Goal: Book appointment/travel/reservation

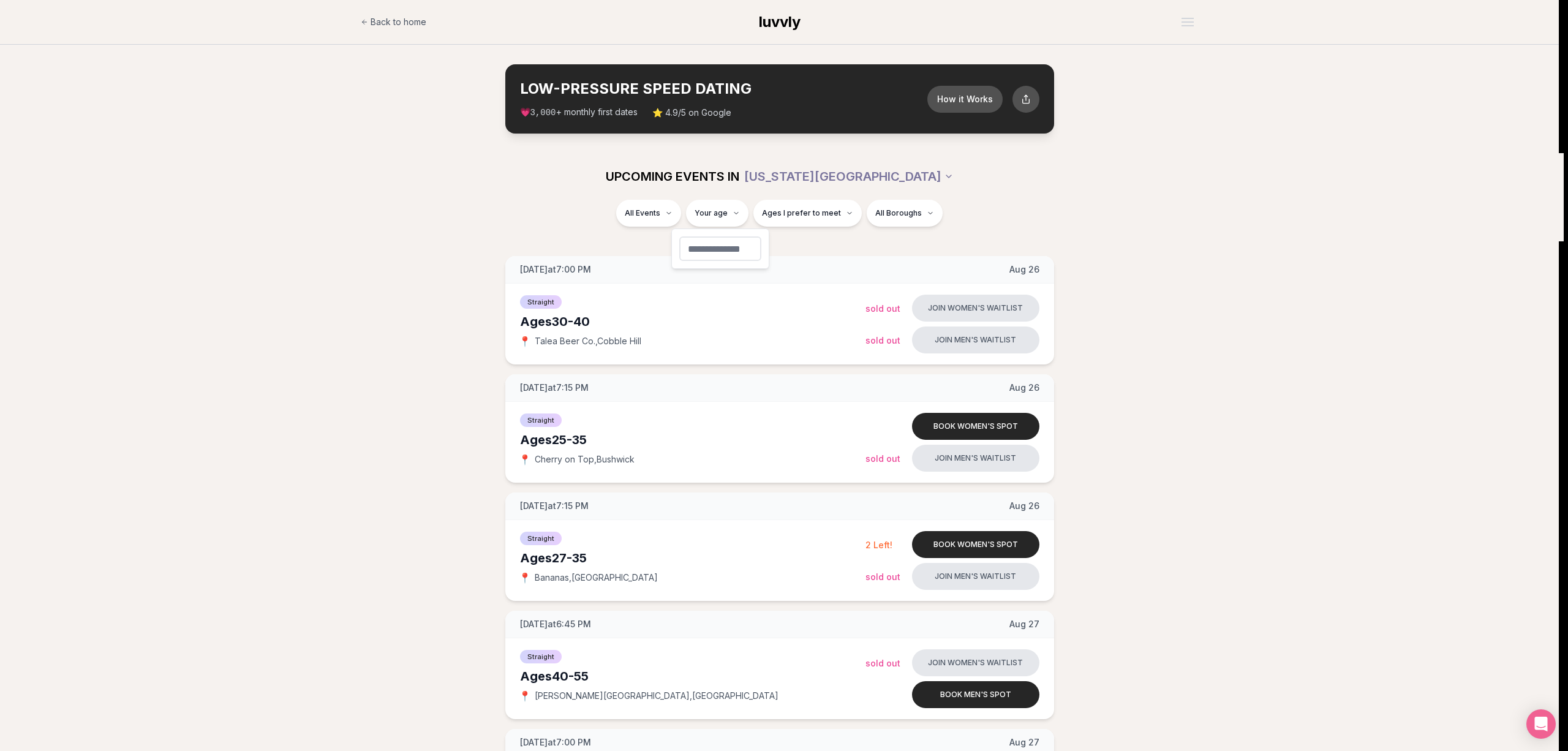
type input "**"
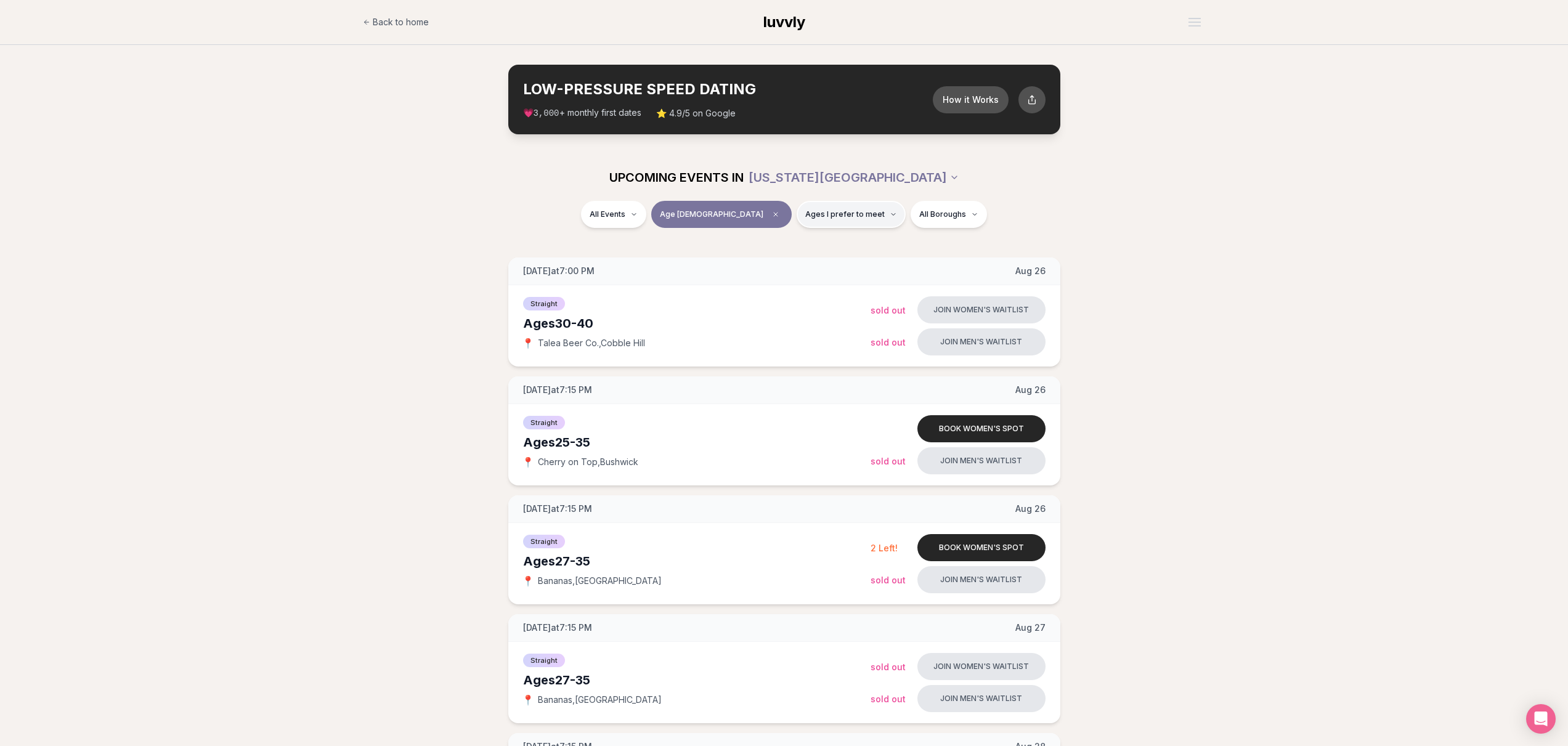
click at [796, 220] on button "Ages I prefer to meet" at bounding box center [851, 215] width 109 height 27
click at [800, 240] on span "Younger than me" at bounding box center [811, 244] width 69 height 12
click at [769, 240] on button "Younger than me" at bounding box center [764, 243] width 10 height 10
click at [423, 234] on div "All Events Age [DEMOGRAPHIC_DATA] Younger All Boroughs" at bounding box center [784, 222] width 1568 height 42
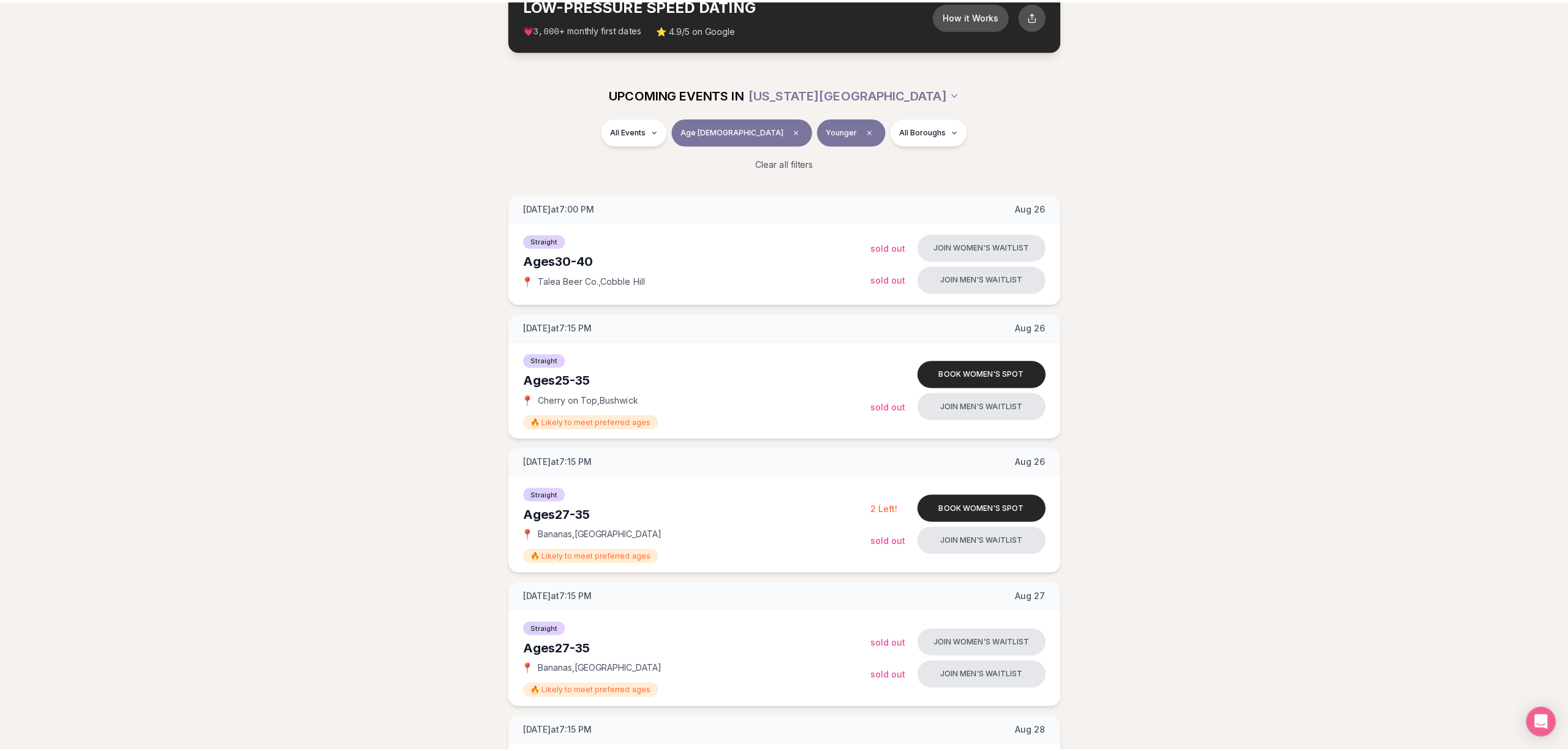
scroll to position [84, 0]
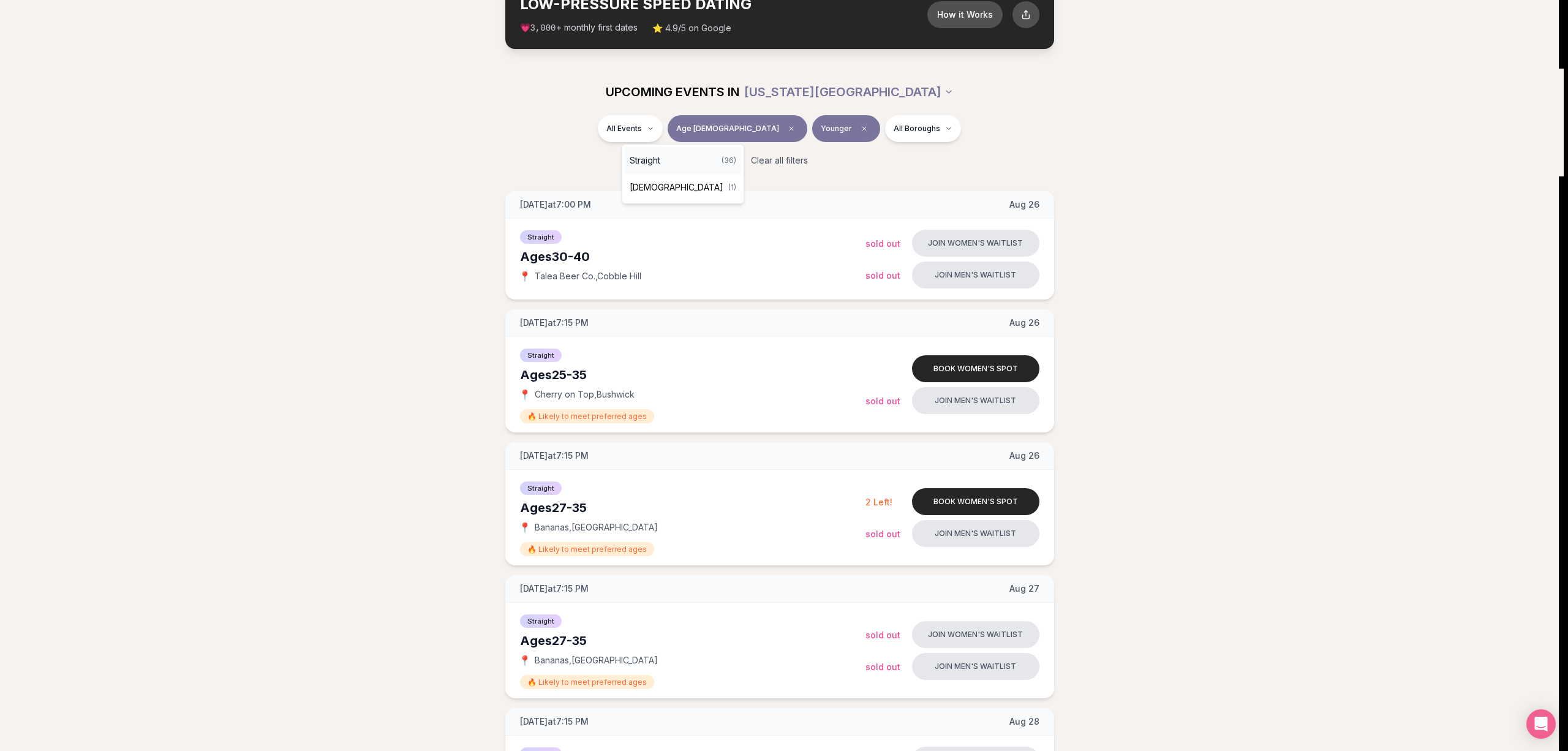
click at [663, 160] on div "Straight ( 36 )" at bounding box center [682, 161] width 116 height 27
